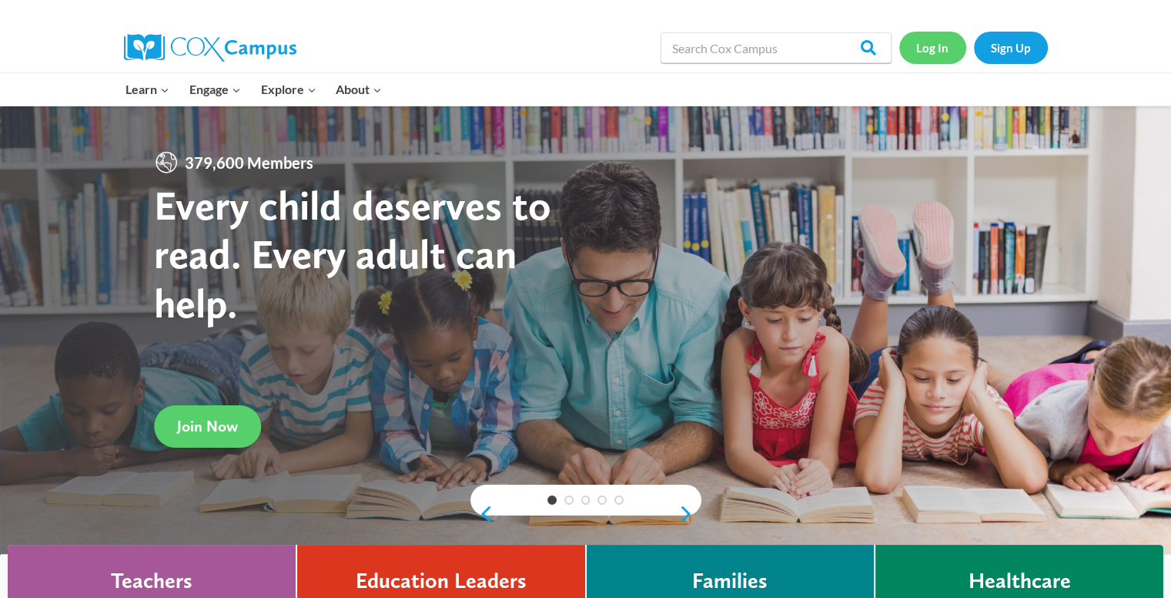
click at [943, 52] on link "Log In" at bounding box center [933, 48] width 67 height 32
click at [930, 48] on link "Log In" at bounding box center [933, 48] width 67 height 32
